Goal: Obtain resource: Obtain resource

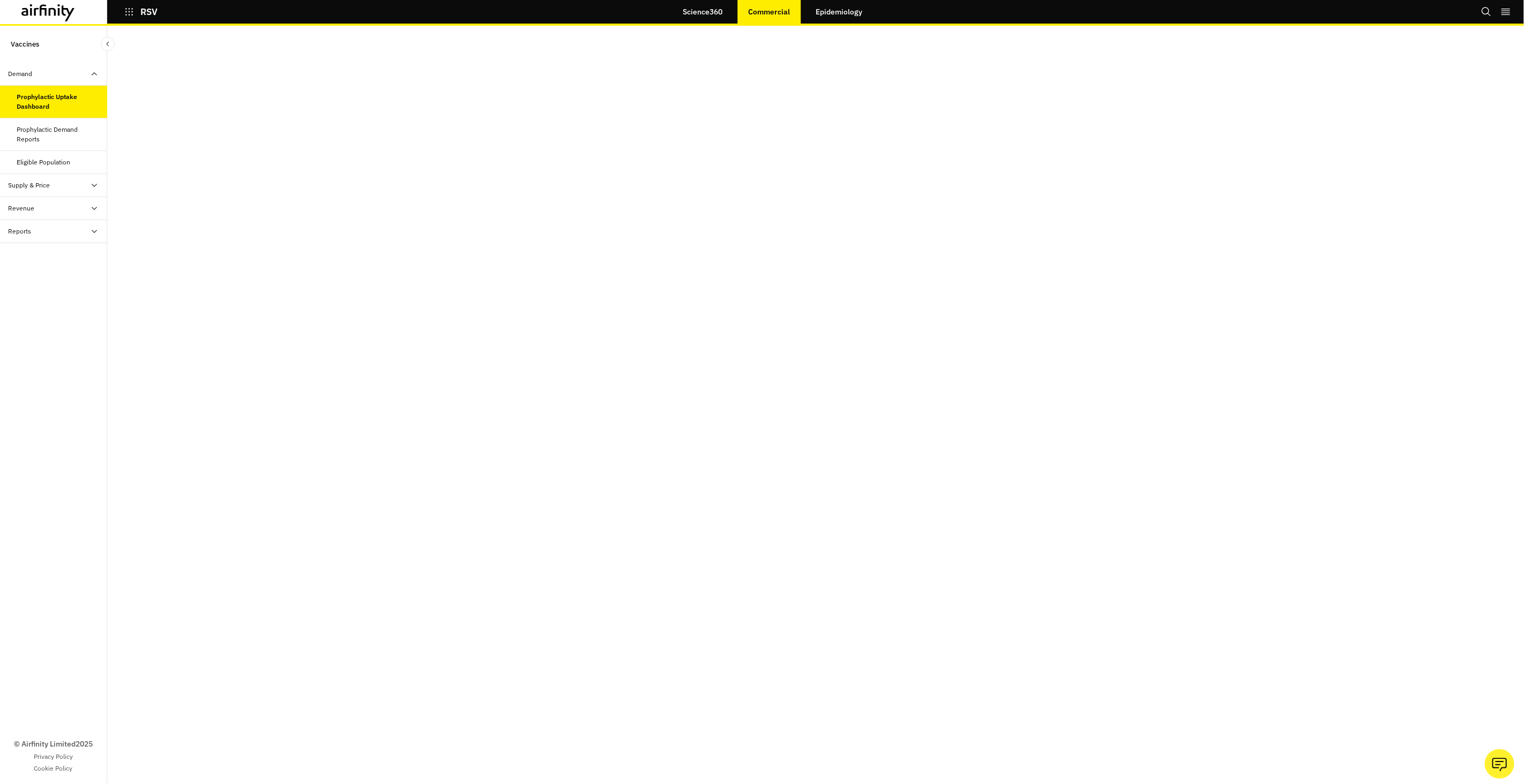
click at [57, 135] on div "Prophylactic Demand Reports" at bounding box center [58, 134] width 82 height 20
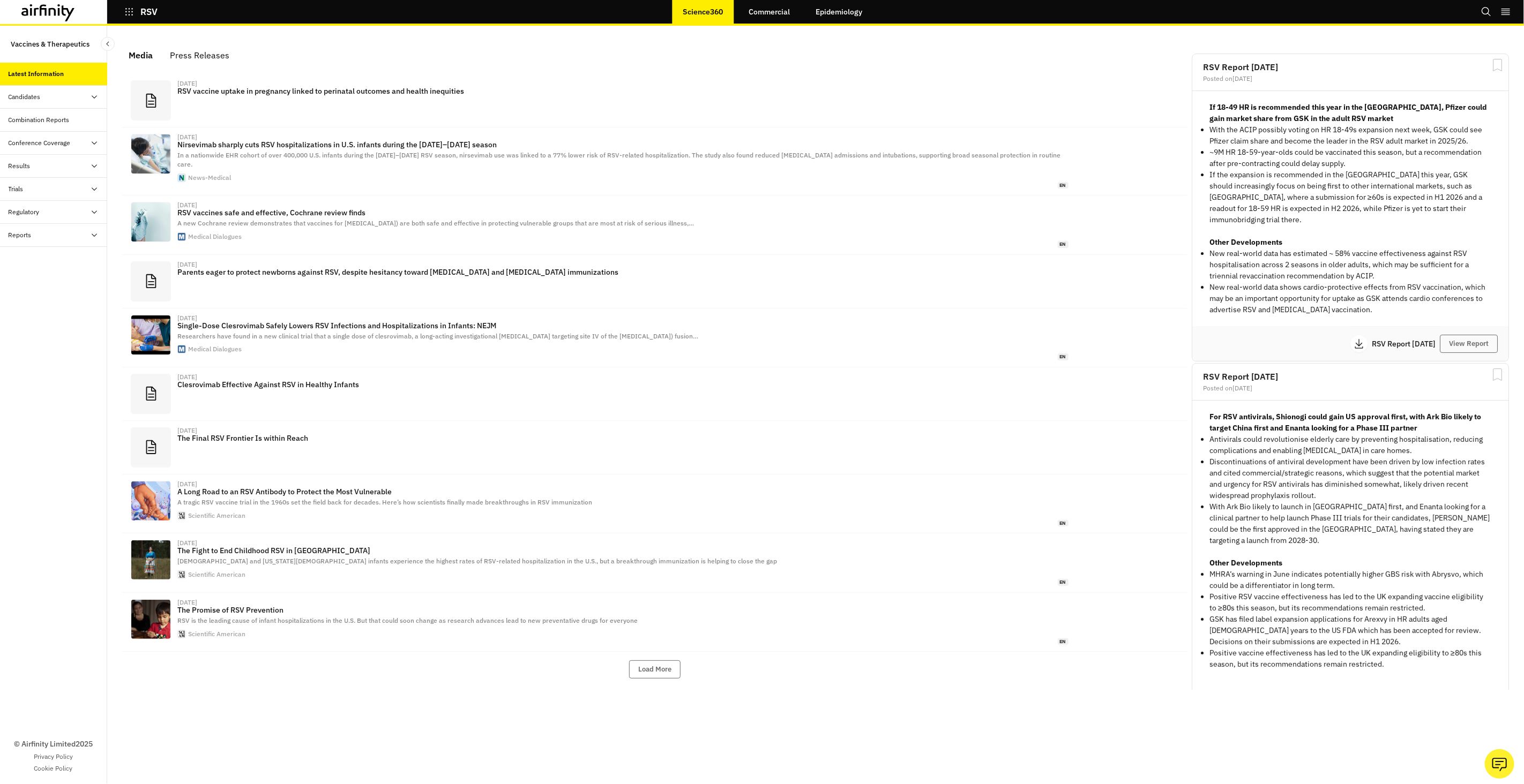
scroll to position [651, 321]
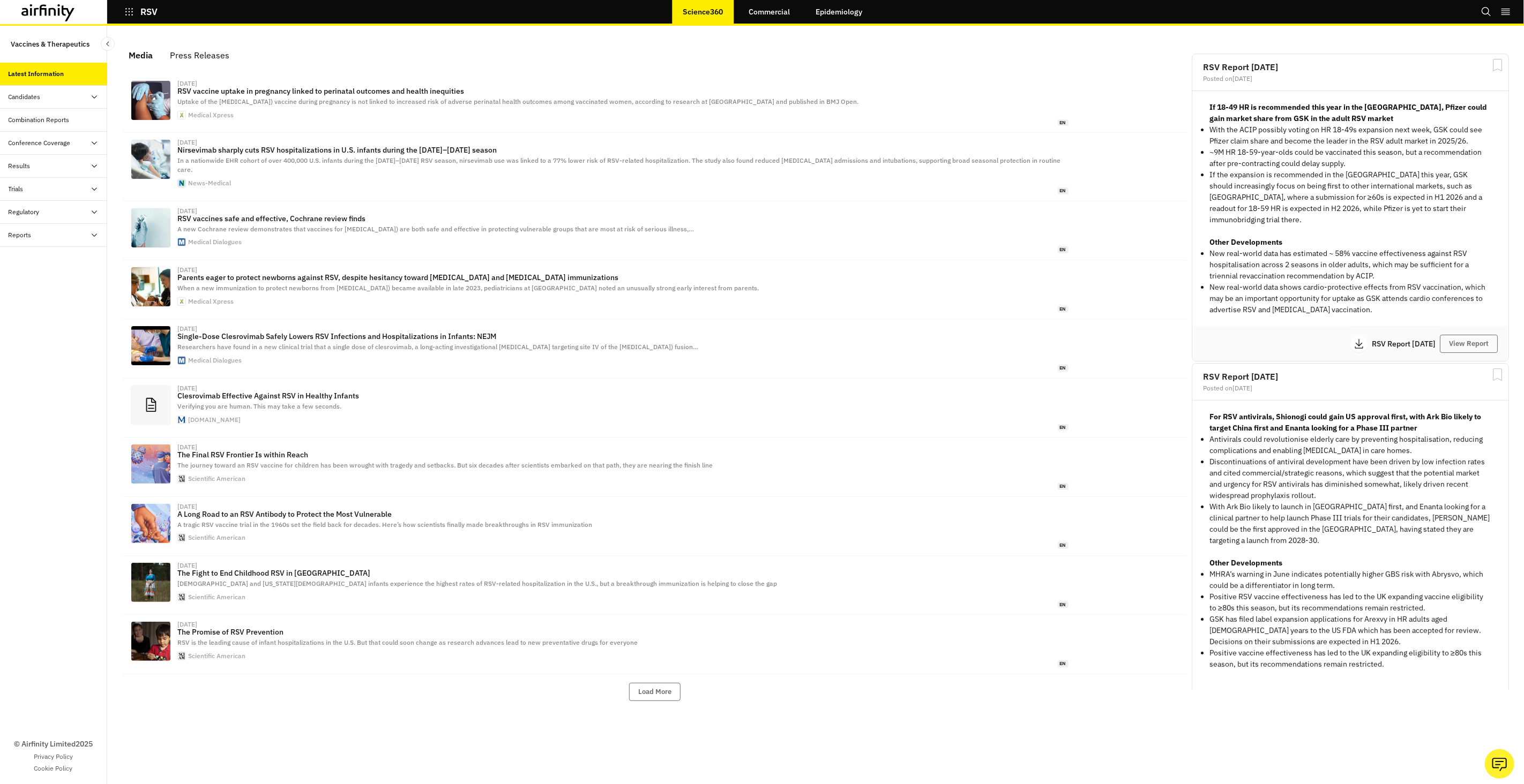
click at [782, 14] on link "Commercial" at bounding box center [770, 11] width 63 height 25
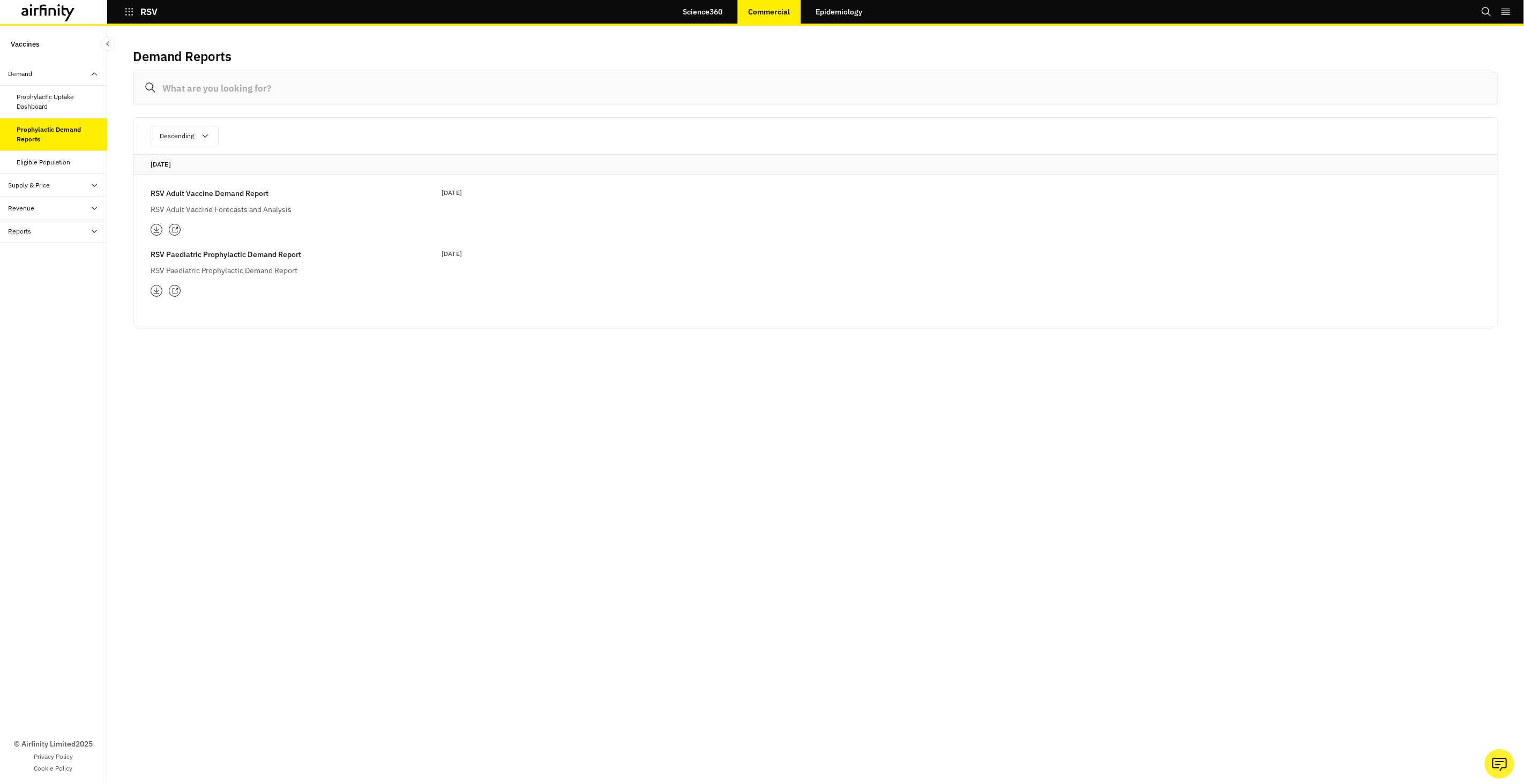
click at [193, 199] on p "RSV Adult Vaccine Demand Report" at bounding box center [209, 193] width 118 height 12
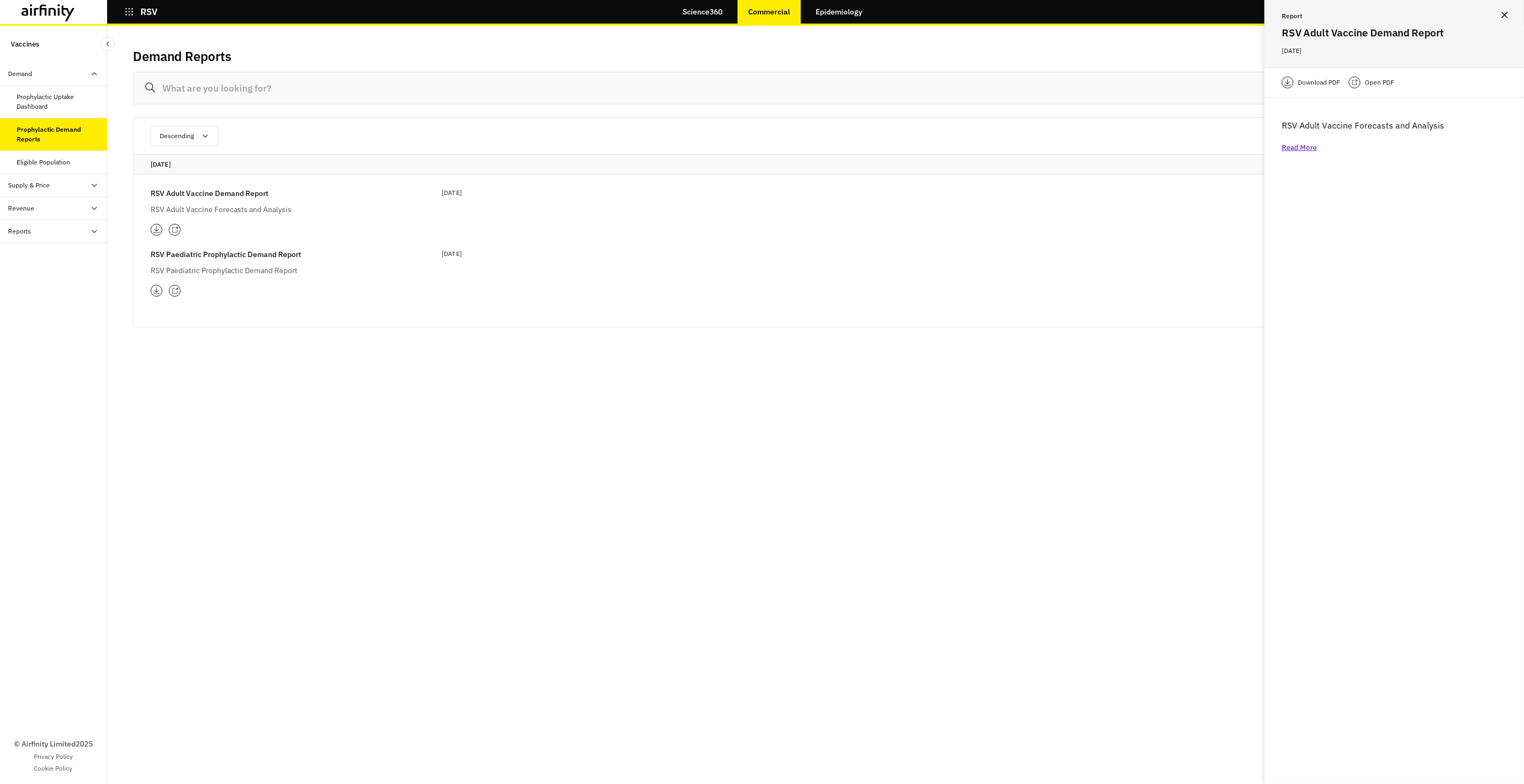
click at [1385, 85] on p "Open PDF" at bounding box center [1380, 82] width 30 height 11
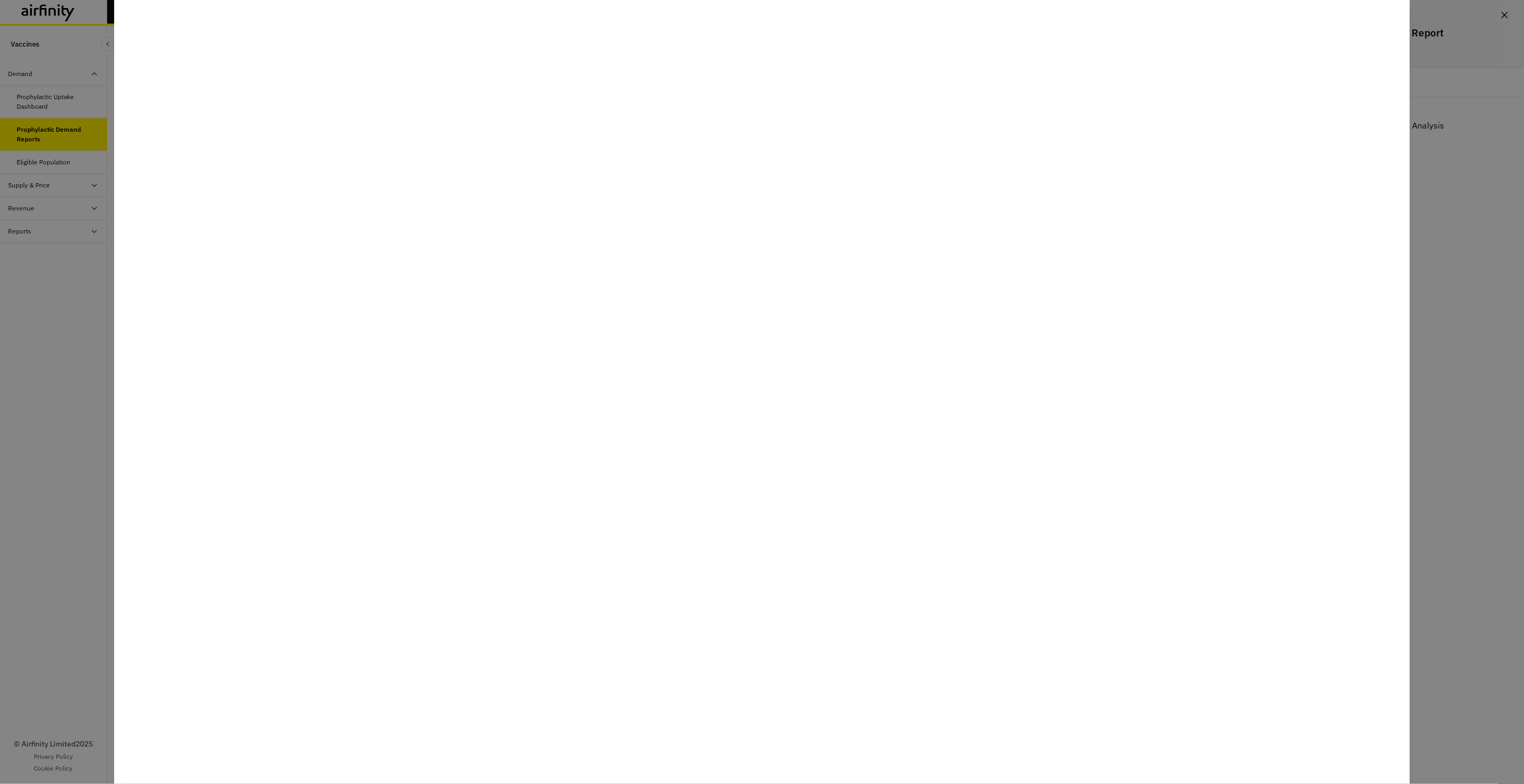
click at [0, 299] on div at bounding box center [762, 392] width 1524 height 784
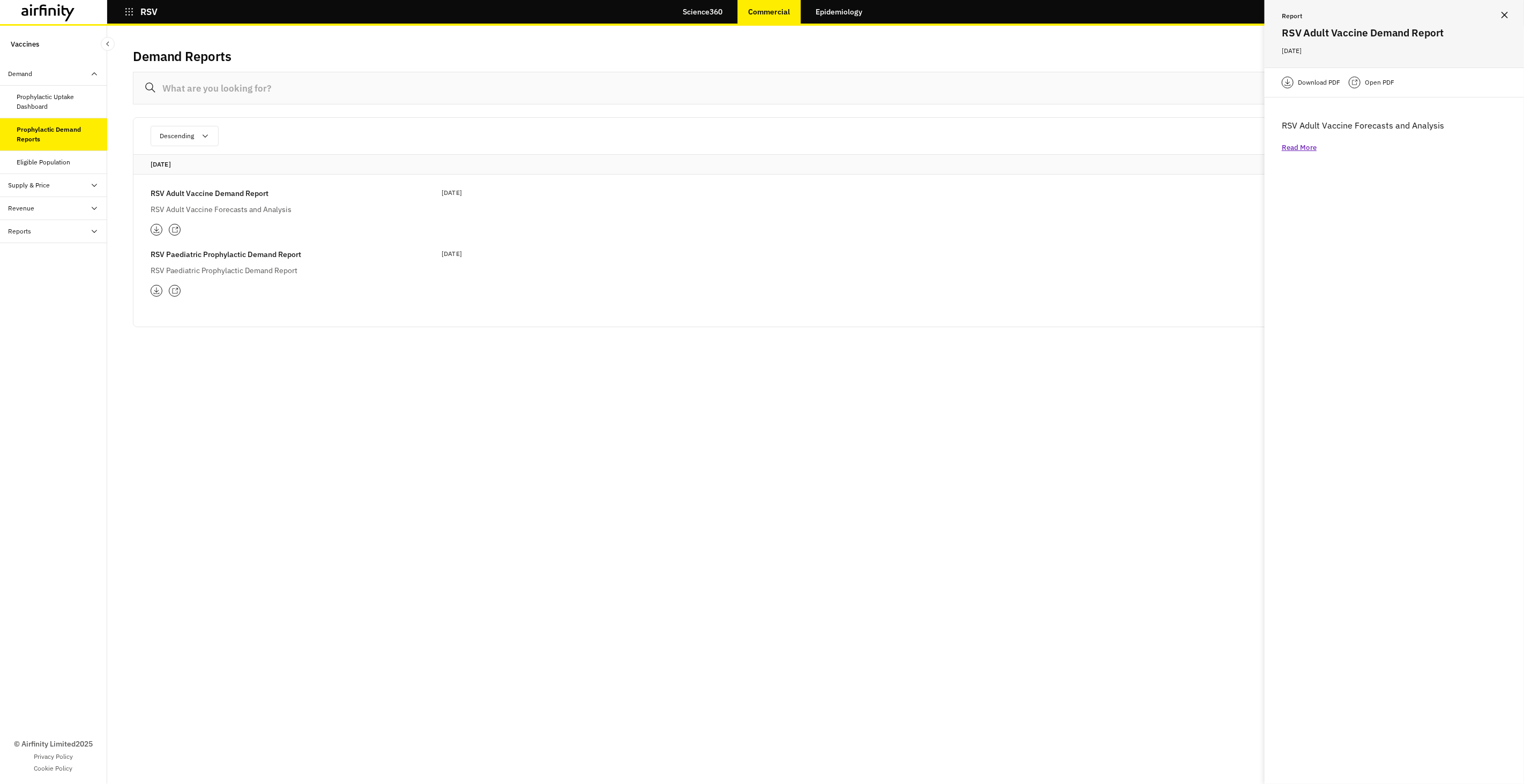
click at [46, 113] on div "Prophylactic Uptake Dashboard" at bounding box center [53, 102] width 107 height 33
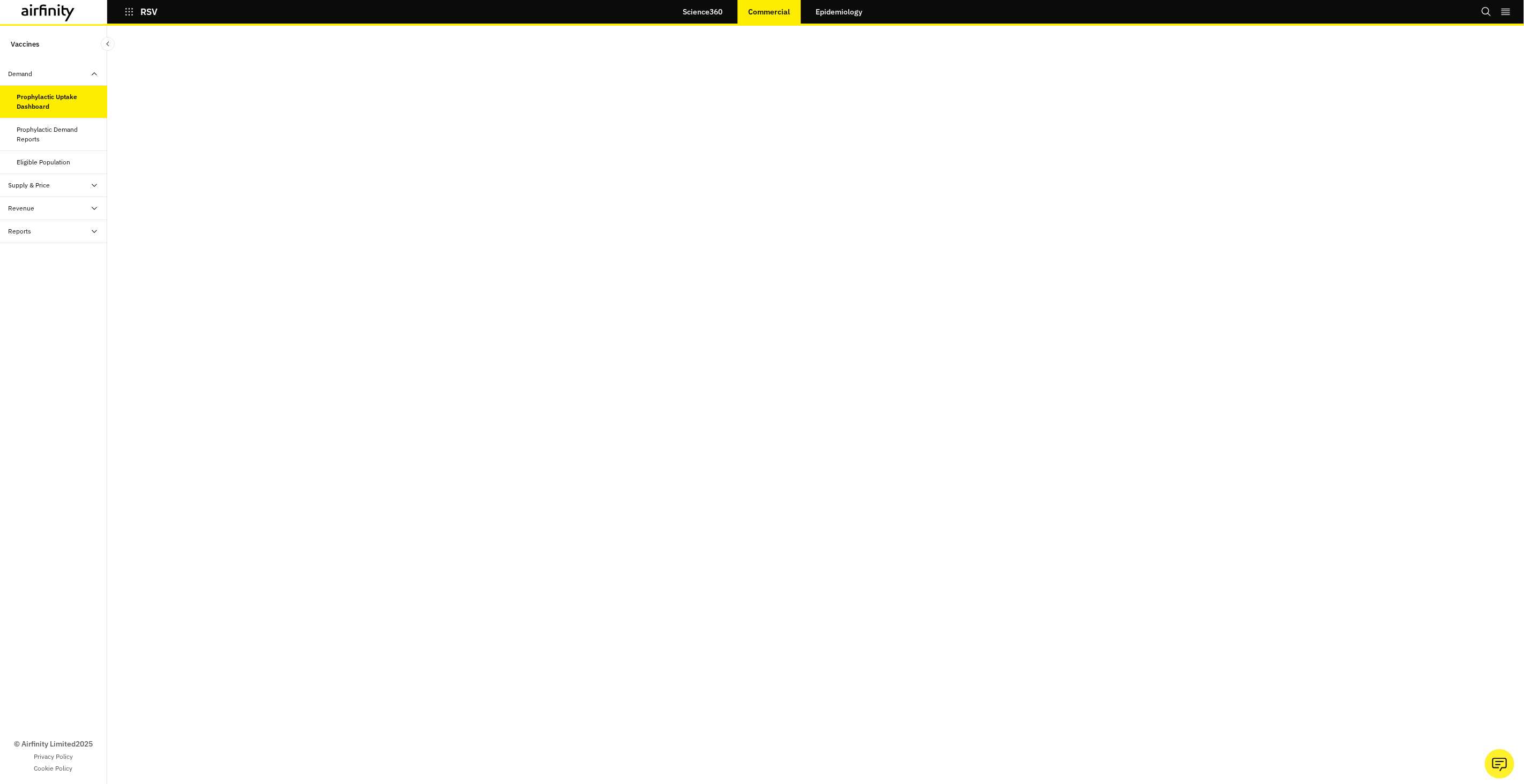
drag, startPoint x: 49, startPoint y: 142, endPoint x: 63, endPoint y: 142, distance: 14.0
click at [50, 142] on div "Prophylactic Demand Reports" at bounding box center [58, 134] width 82 height 20
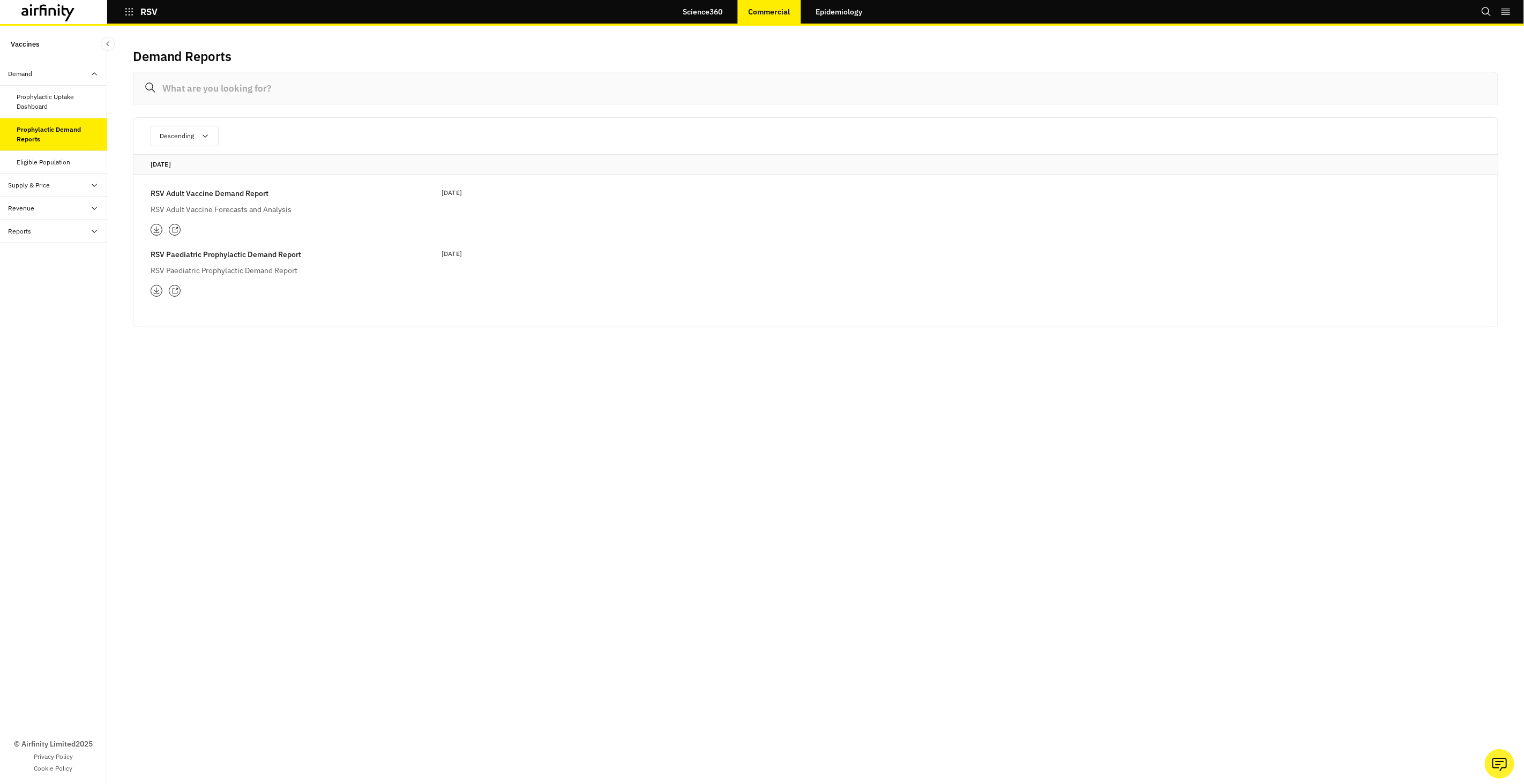
click at [256, 211] on p "RSV Adult Vaccine Forecasts and Analysis" at bounding box center [279, 209] width 257 height 12
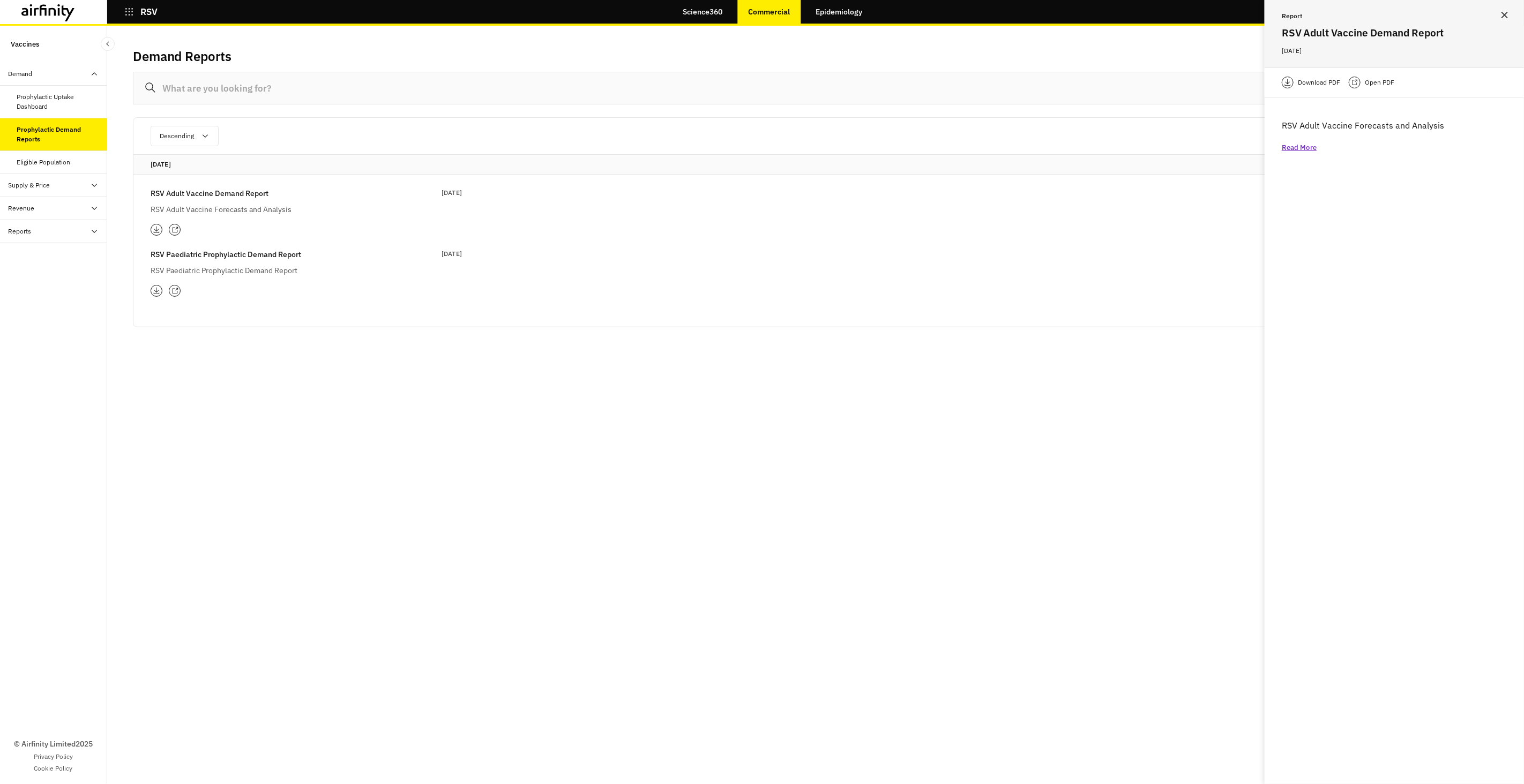
click at [1360, 82] on div at bounding box center [1355, 83] width 12 height 12
